Goal: Transaction & Acquisition: Purchase product/service

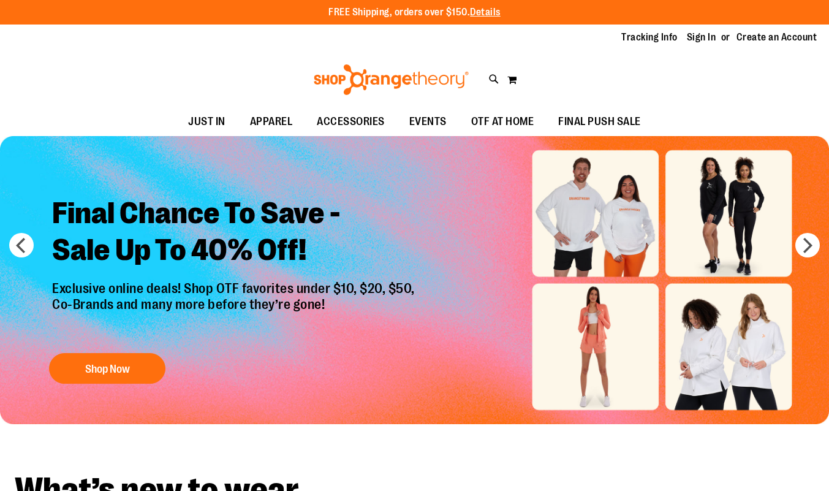
click at [704, 36] on link "Sign In" at bounding box center [701, 37] width 29 height 13
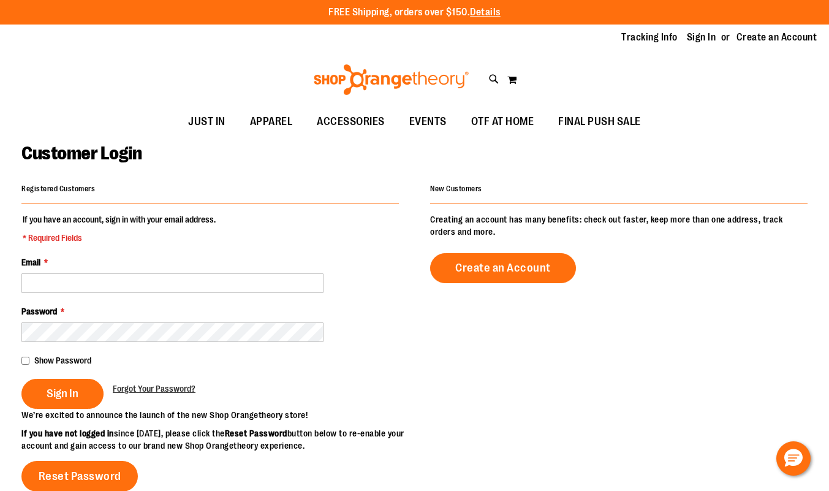
type input "**********"
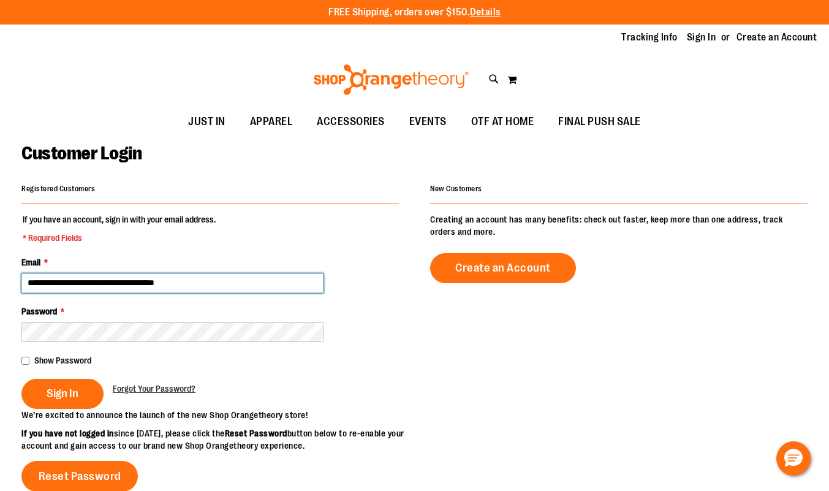
click at [86, 291] on input "**********" at bounding box center [172, 283] width 302 height 20
click at [55, 390] on span "Sign In" at bounding box center [63, 393] width 32 height 13
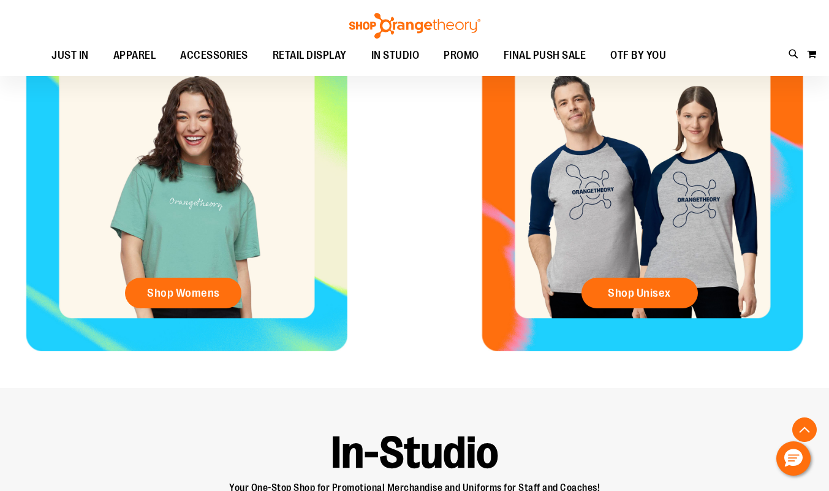
scroll to position [502, 0]
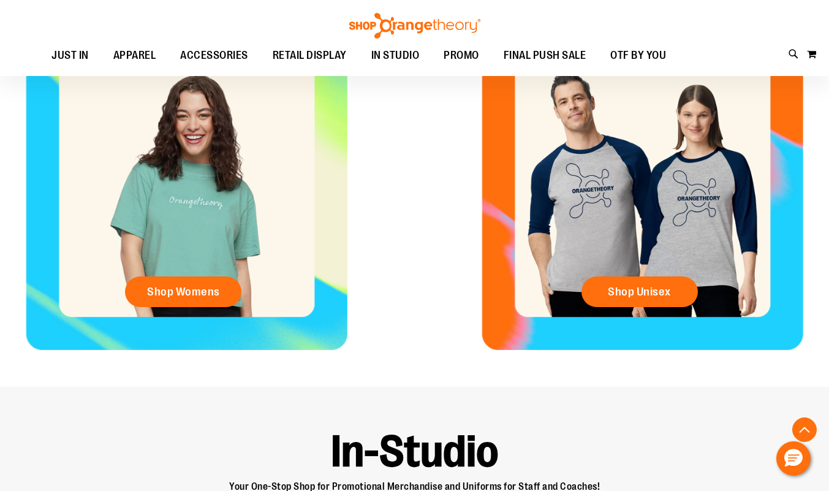
type input "**********"
click at [255, 229] on div "Shop Womens" at bounding box center [186, 189] width 373 height 322
click at [192, 296] on span "Shop Womens" at bounding box center [183, 292] width 73 height 13
click at [187, 200] on div "Shop Womens" at bounding box center [186, 189] width 373 height 322
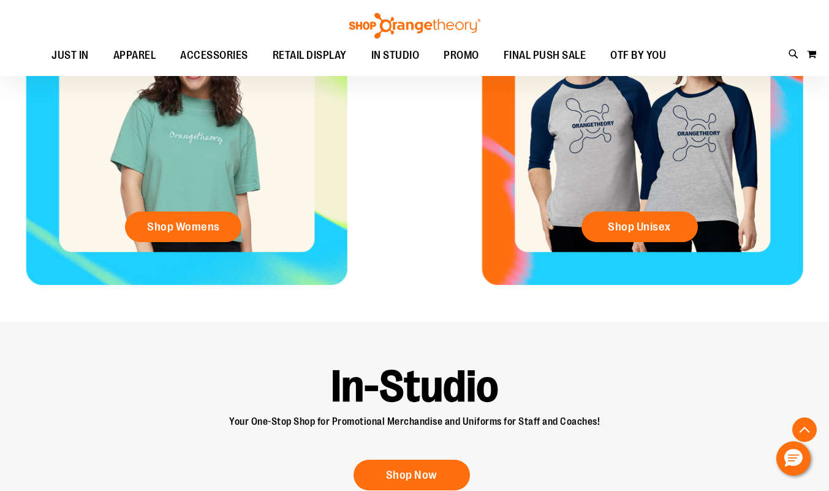
scroll to position [569, 0]
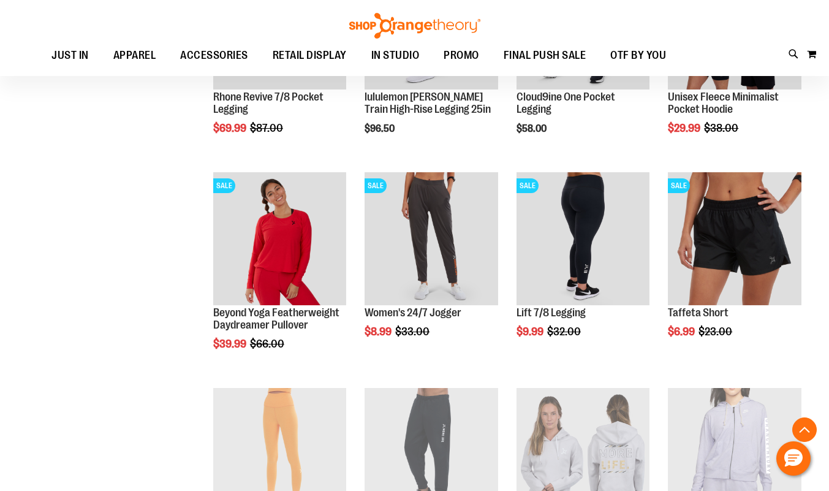
scroll to position [375, 0]
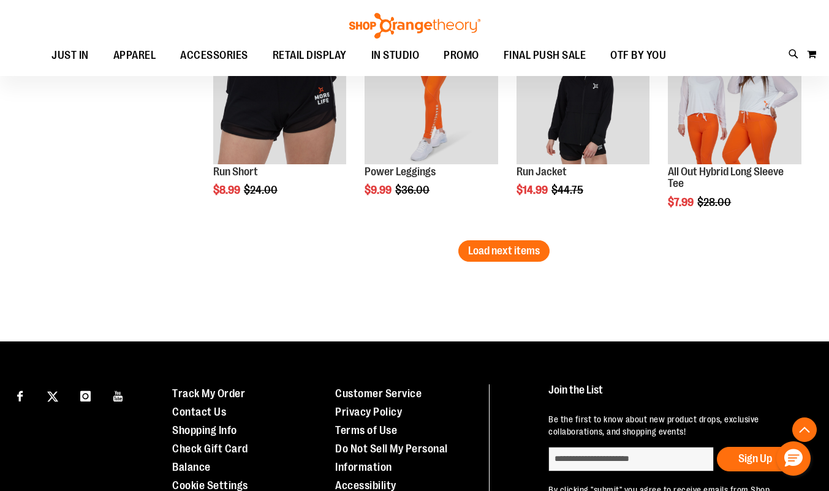
scroll to position [1810, 0]
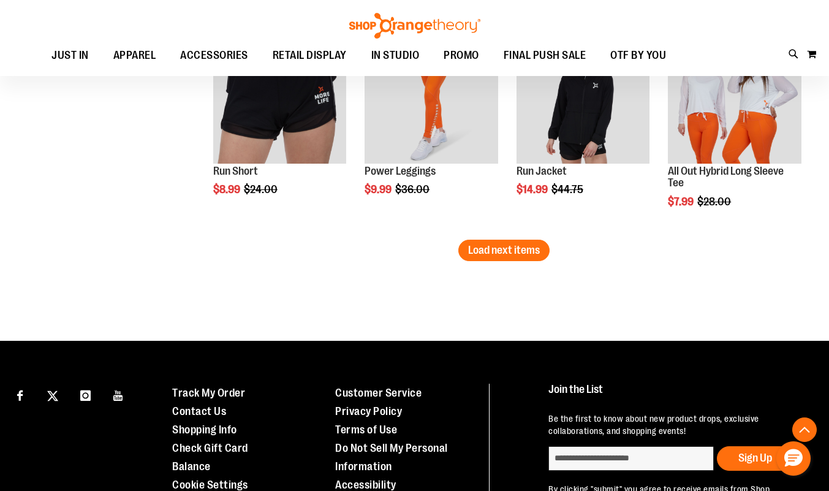
type input "**********"
click at [503, 254] on span "Load next items" at bounding box center [504, 250] width 72 height 12
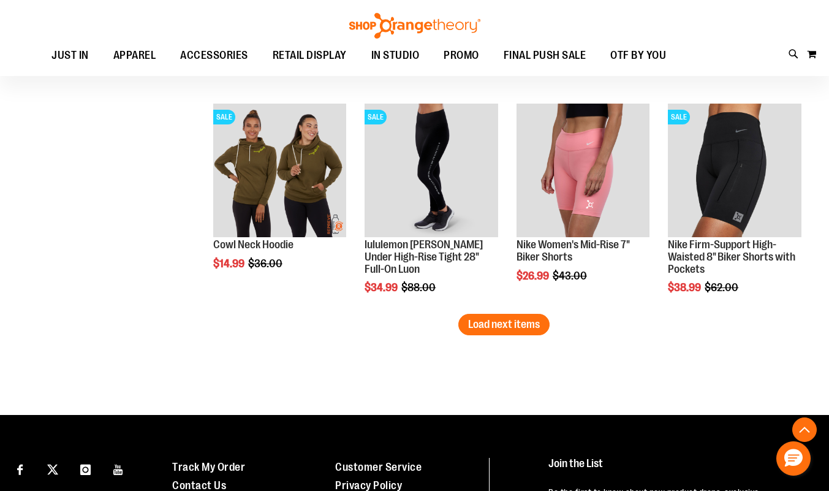
scroll to position [2385, 0]
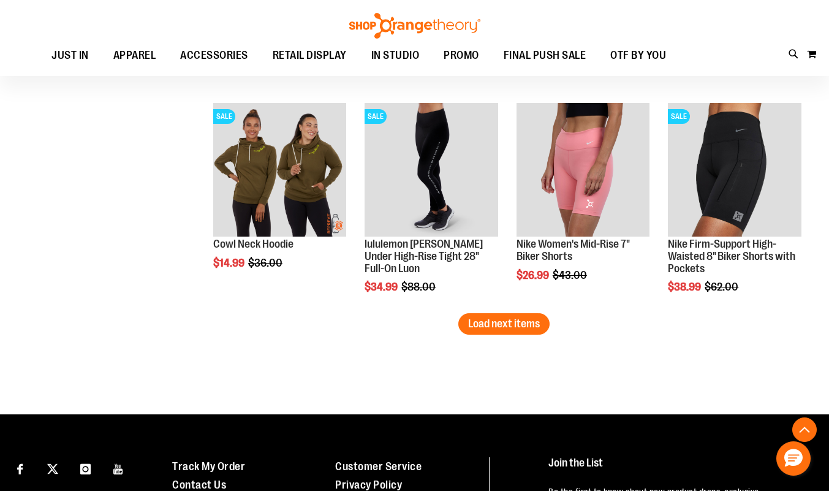
click at [522, 331] on button "Load next items" at bounding box center [503, 323] width 91 height 21
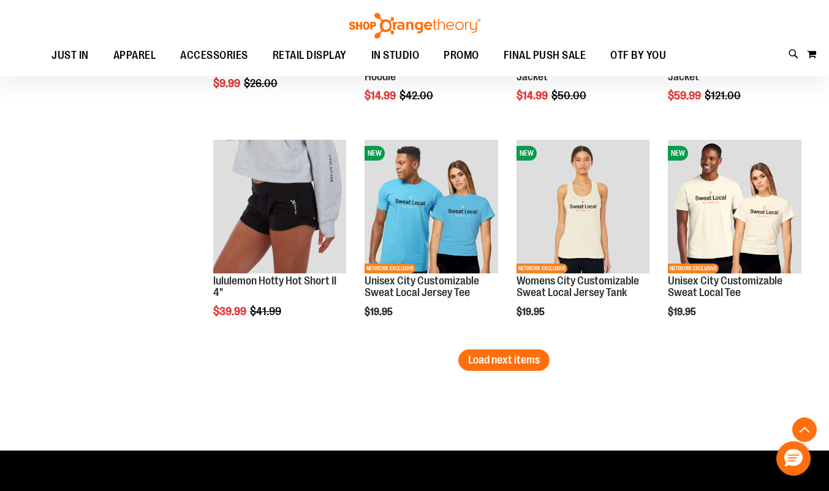
scroll to position [3209, 0]
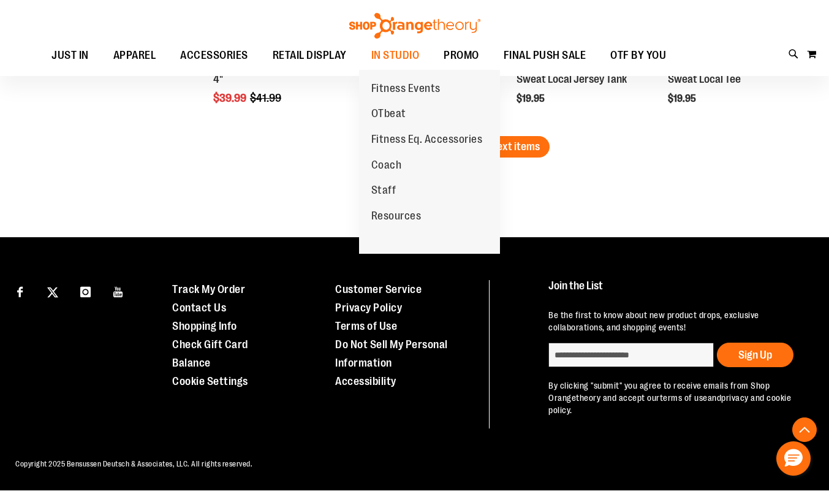
click at [405, 109] on span "OTbeat" at bounding box center [388, 114] width 35 height 15
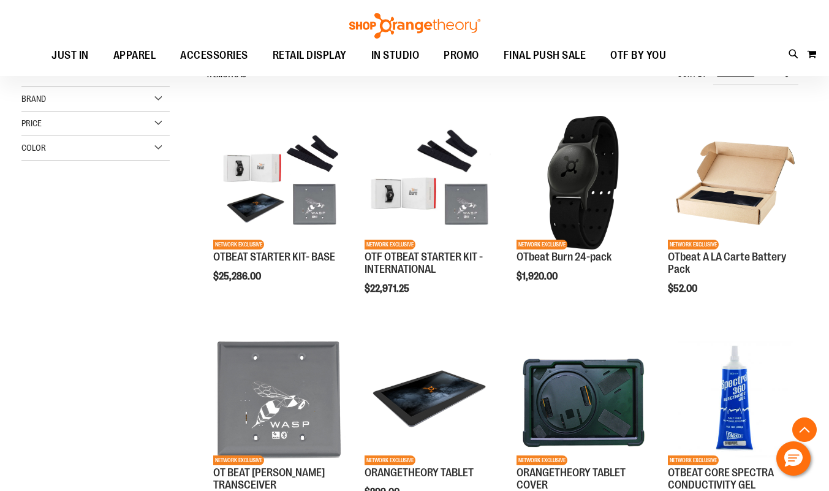
scroll to position [316, 0]
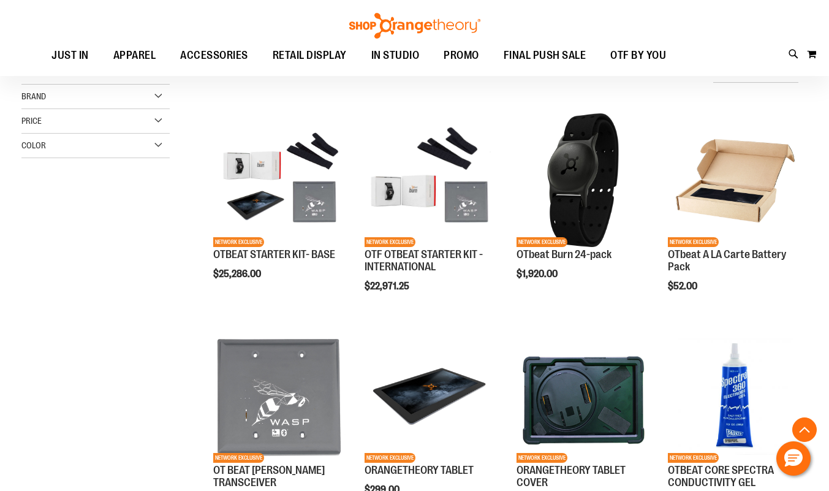
type input "**********"
click at [543, 312] on span "Add to Cart" at bounding box center [517, 318] width 54 height 13
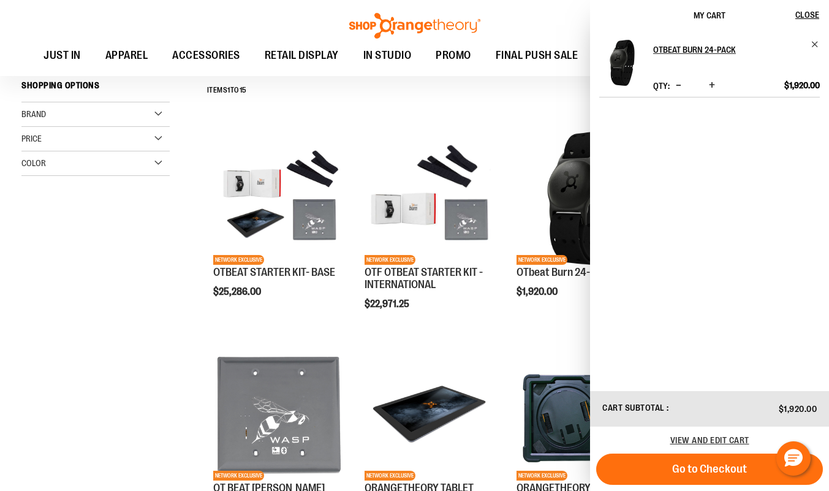
scroll to position [0, 0]
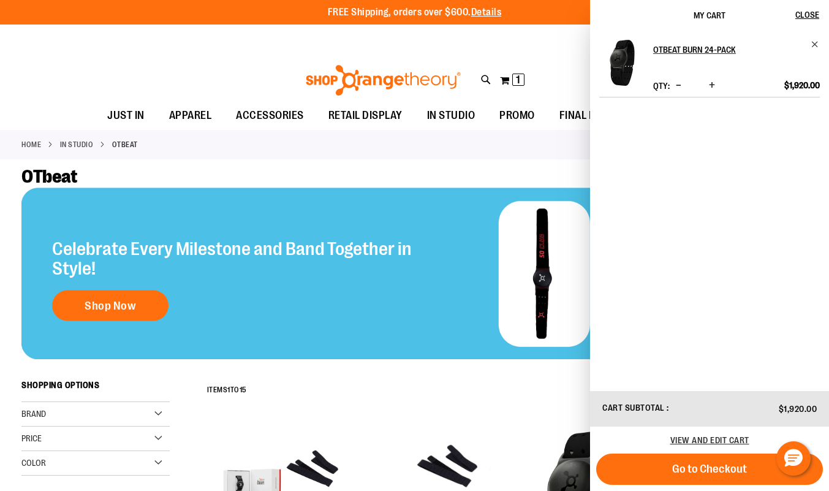
click at [733, 470] on span "Go to Checkout" at bounding box center [709, 468] width 75 height 13
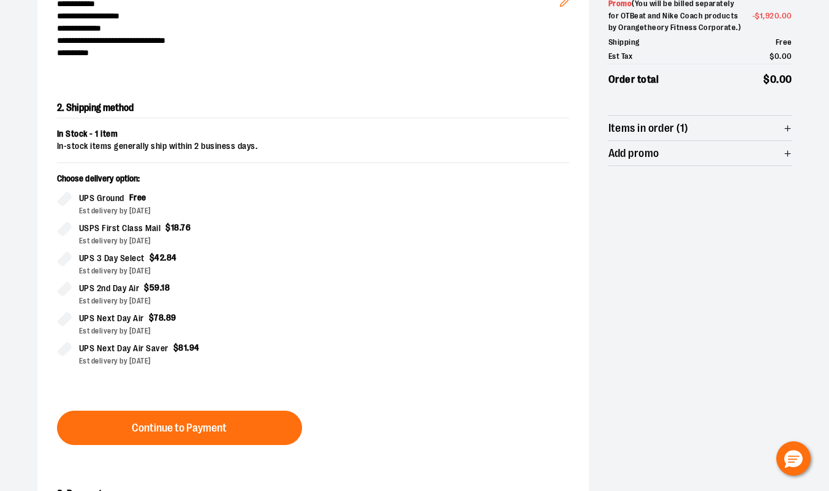
scroll to position [209, 0]
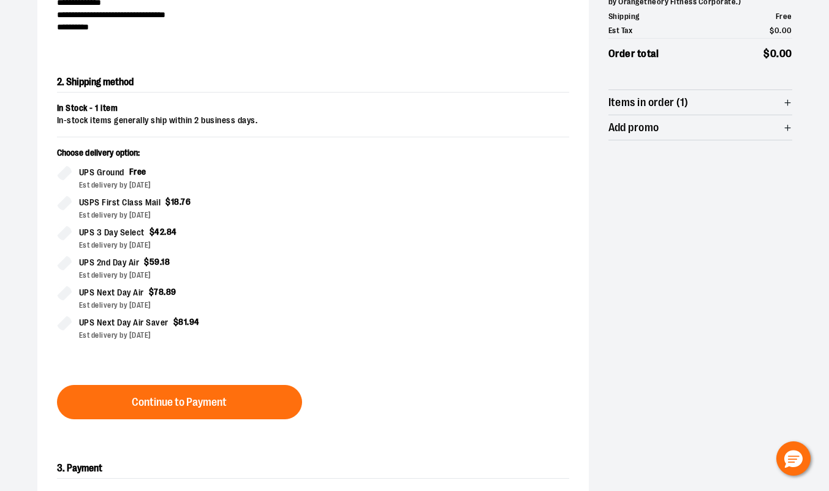
click at [199, 404] on span "Continue to Payment" at bounding box center [179, 402] width 95 height 12
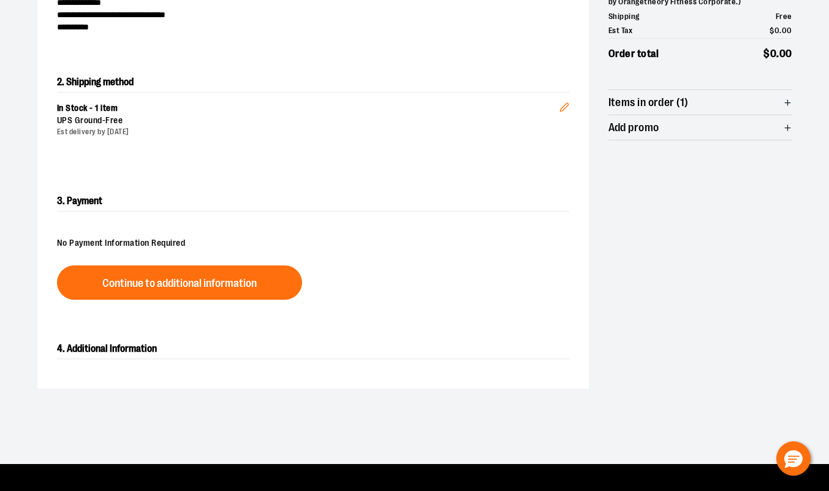
click at [131, 297] on button "Continue to additional information" at bounding box center [179, 282] width 245 height 34
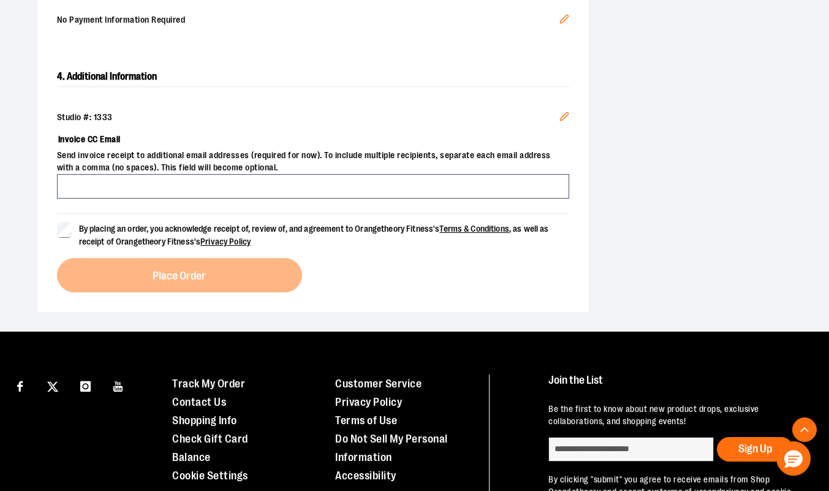
scroll to position [426, 0]
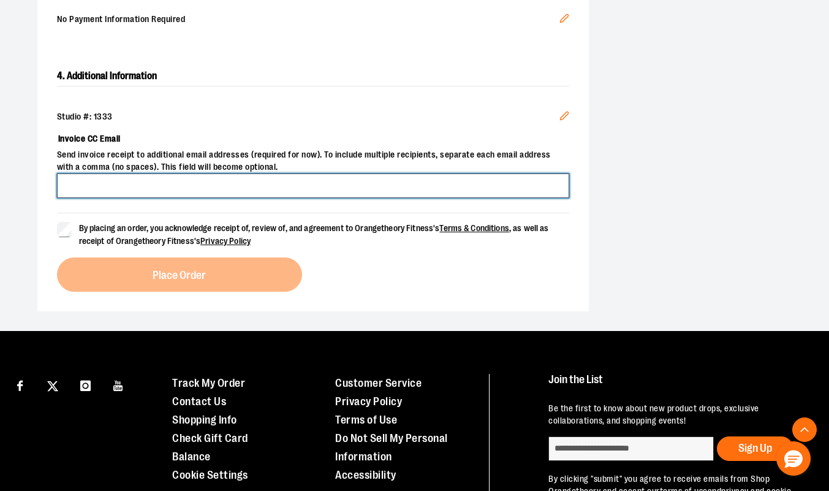
click at [82, 189] on input "Invoice CC Email" at bounding box center [313, 185] width 512 height 25
type input "**********"
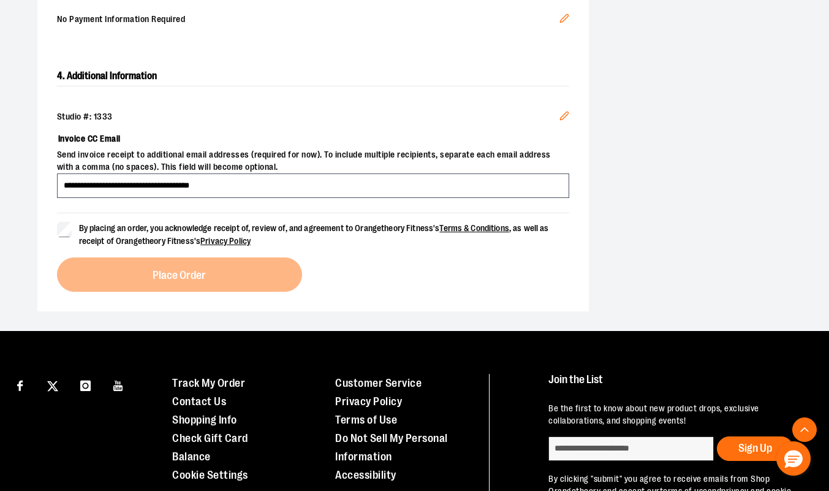
click at [74, 228] on label "By placing an order, you acknowledge receipt of, review of, and agreement to Or…" at bounding box center [313, 235] width 512 height 26
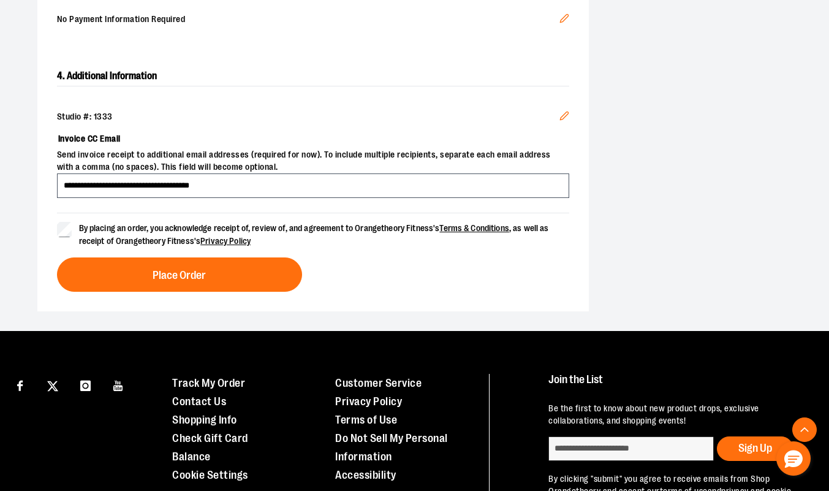
click at [131, 265] on button "Place Order" at bounding box center [179, 274] width 245 height 34
